Goal: Task Accomplishment & Management: Use online tool/utility

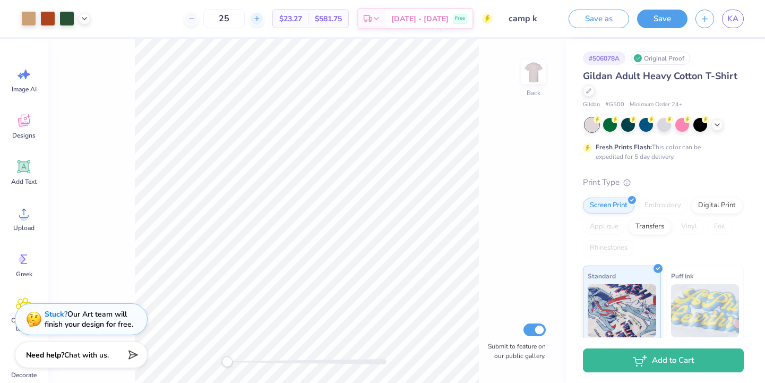
type input "2"
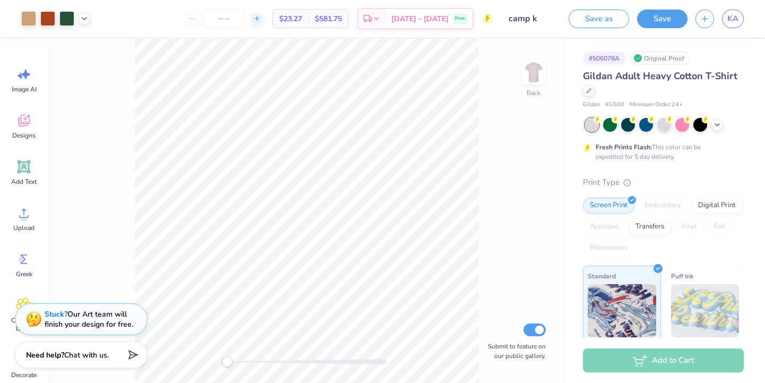
type input "1"
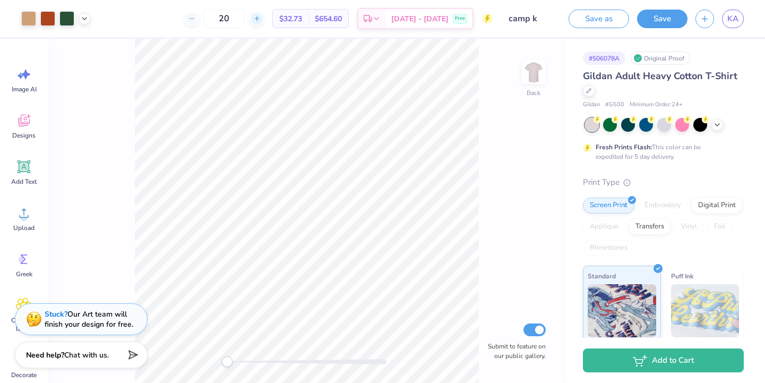
type input "2"
type input "3"
type input "4"
type input "6"
type input "4"
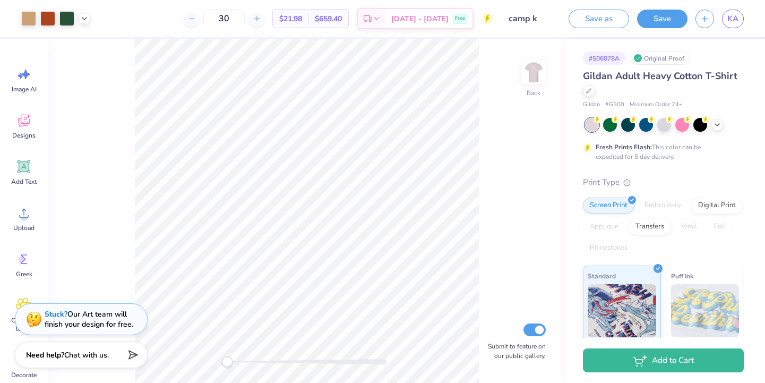
type input "3"
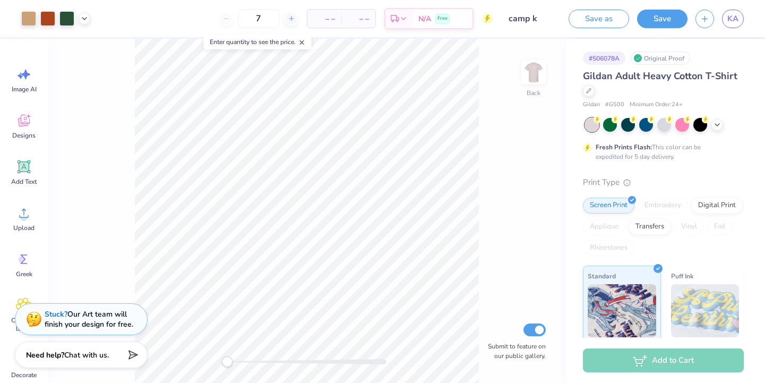
type input "70"
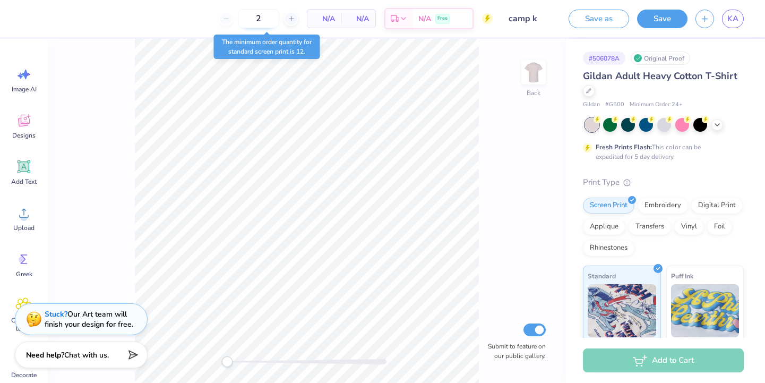
click at [270, 13] on input "2" at bounding box center [258, 18] width 41 height 19
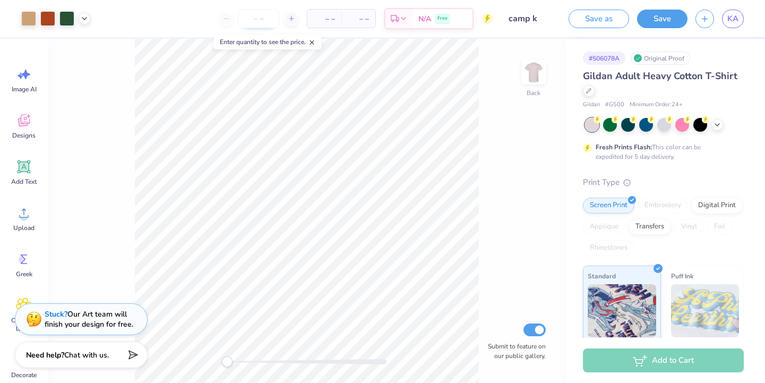
type input "3"
type input "12"
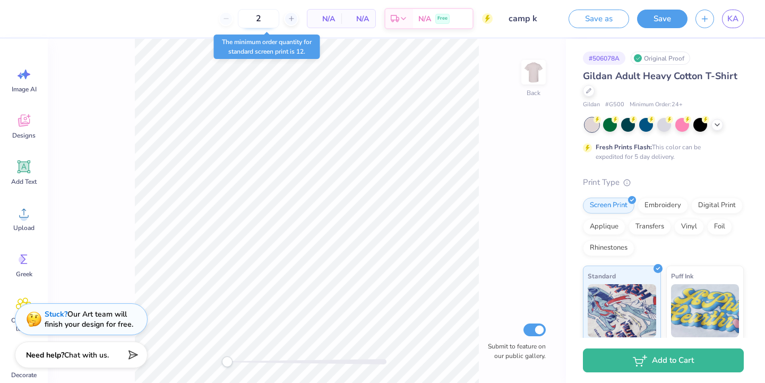
click at [266, 18] on input "2" at bounding box center [258, 18] width 41 height 19
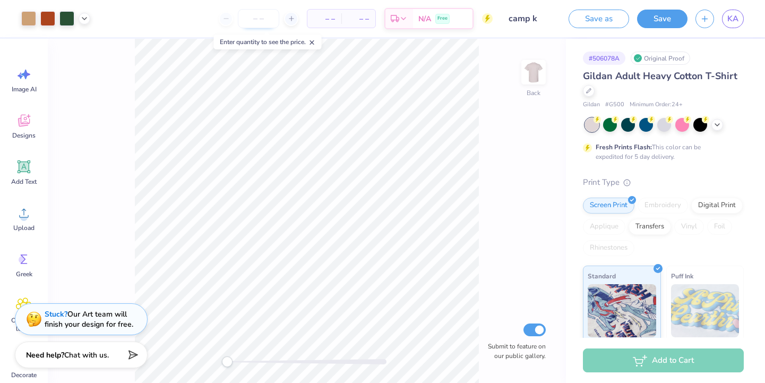
type input "2"
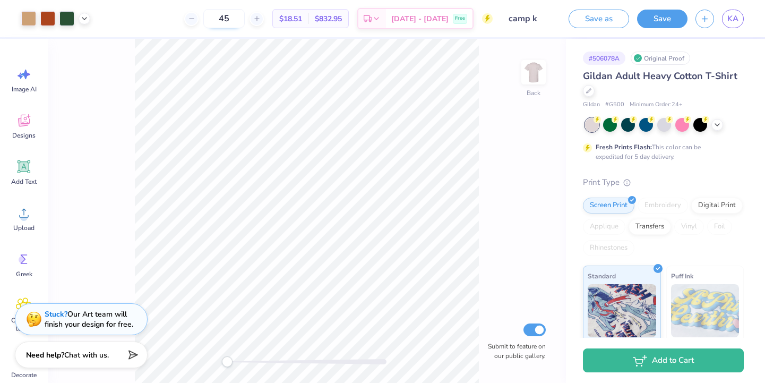
type input "4"
type input "5"
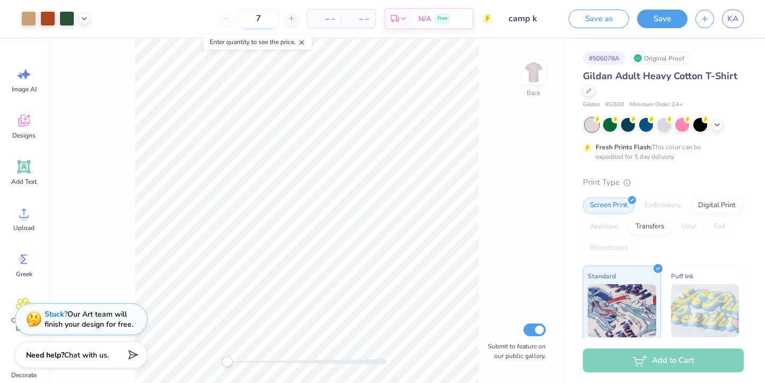
type input "70"
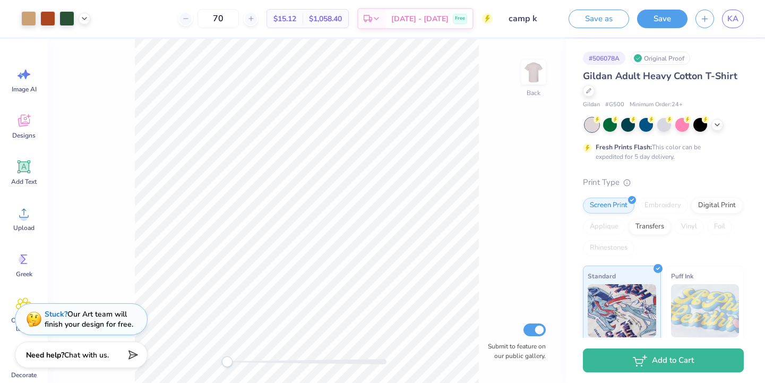
type input "7"
